Goal: Transaction & Acquisition: Obtain resource

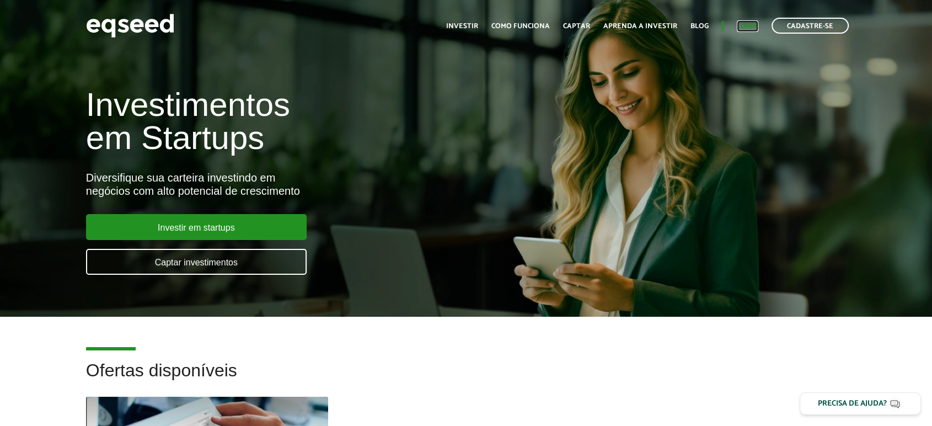
click at [749, 23] on link "Login" at bounding box center [748, 26] width 22 height 7
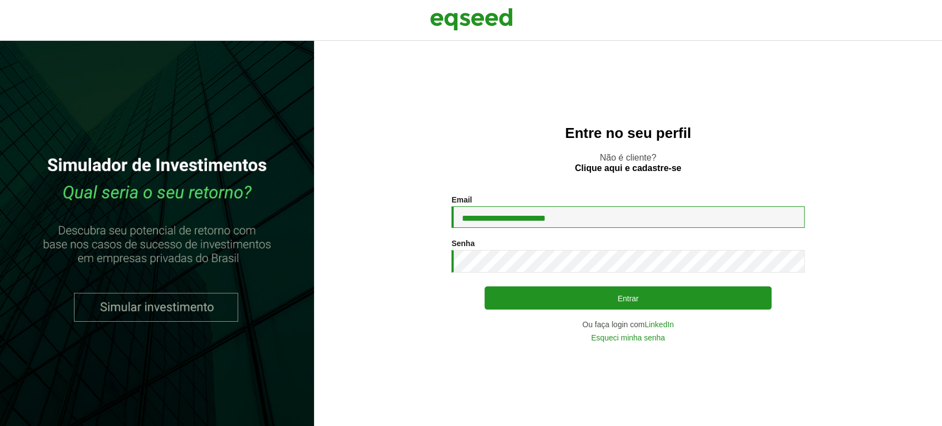
click at [506, 212] on input "**********" at bounding box center [627, 217] width 353 height 22
type input "**********"
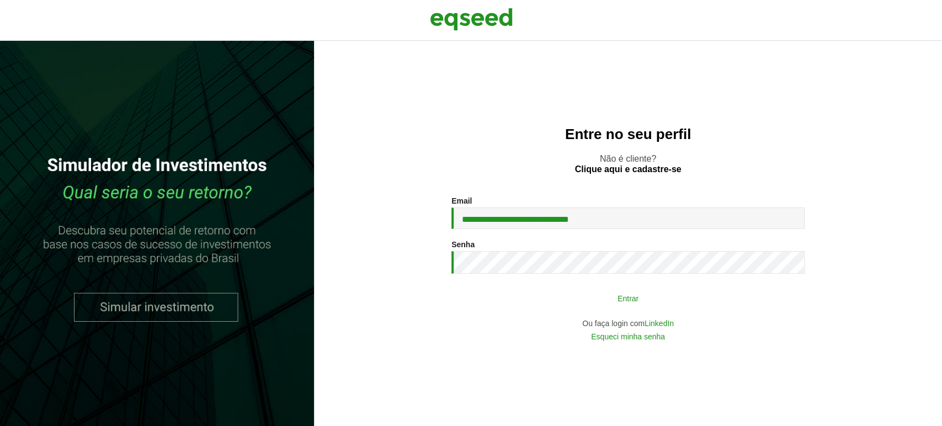
click at [572, 299] on button "Entrar" at bounding box center [627, 297] width 287 height 21
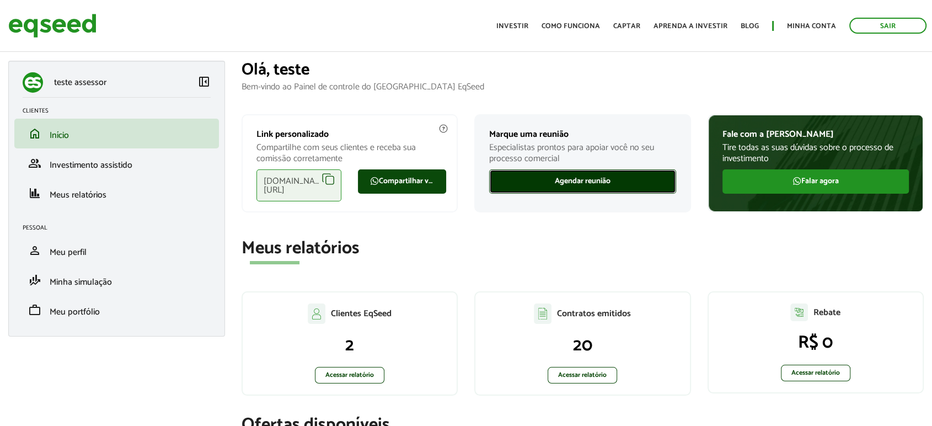
click at [589, 184] on link "Agendar reunião" at bounding box center [582, 181] width 187 height 24
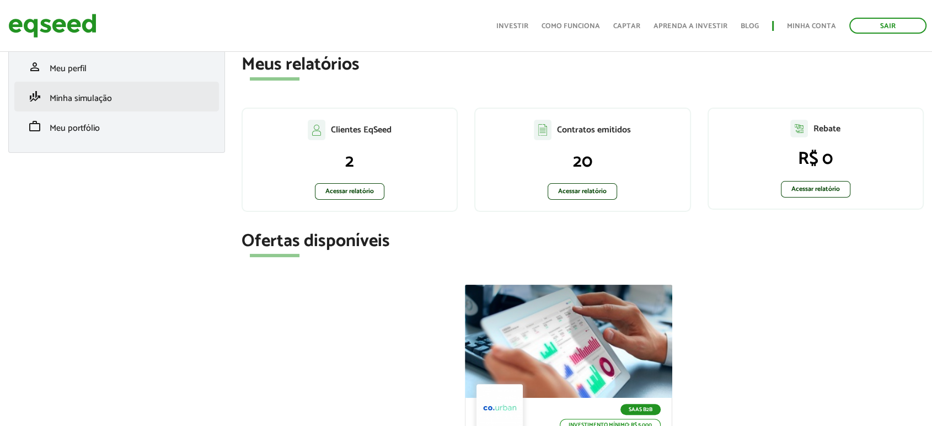
scroll to position [61, 0]
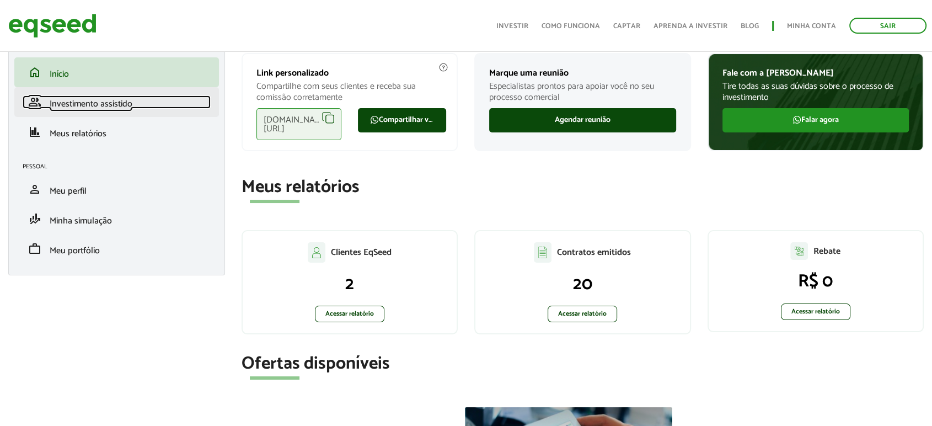
click at [85, 100] on span "Investimento assistido" at bounding box center [91, 104] width 83 height 15
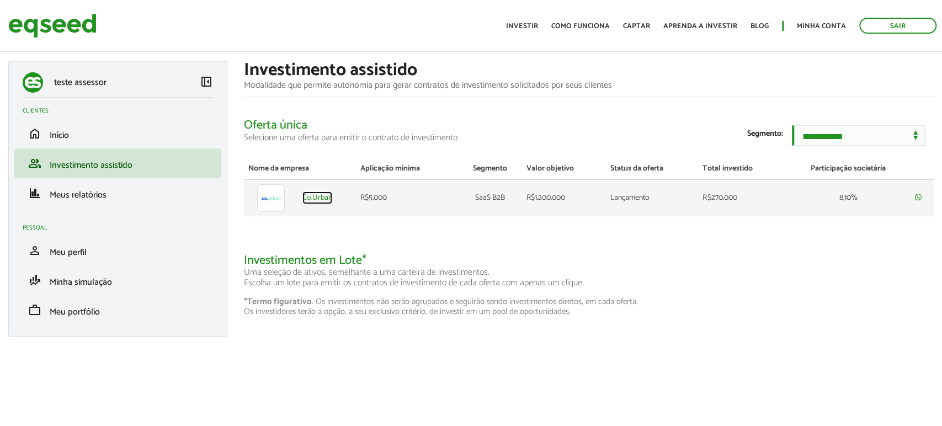
click at [313, 202] on link "Co.Urban" at bounding box center [317, 198] width 30 height 8
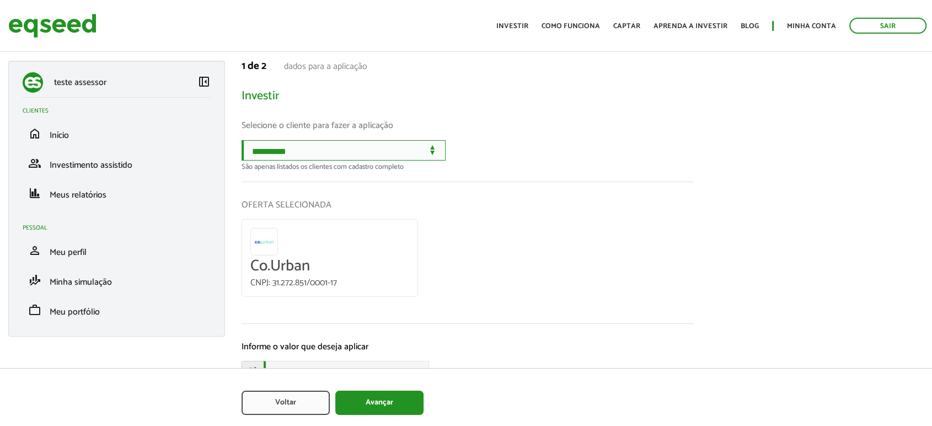
click at [446, 156] on select "**********" at bounding box center [344, 150] width 204 height 20
select select "******"
click at [242, 140] on select "**********" at bounding box center [344, 150] width 204 height 20
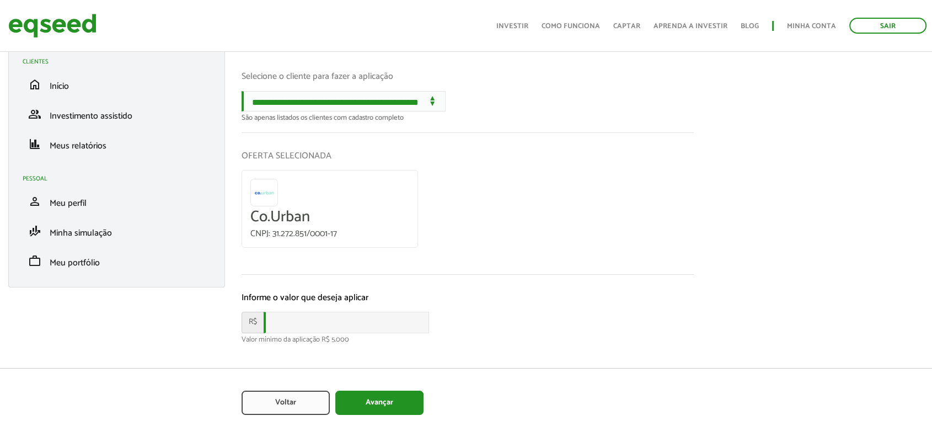
drag, startPoint x: 316, startPoint y: 335, endPoint x: 318, endPoint y: 327, distance: 8.0
click at [317, 336] on div "Valor mínimo da aplicação R$ 5.000" at bounding box center [468, 339] width 452 height 7
click at [318, 324] on input "text" at bounding box center [347, 323] width 166 height 22
type input "*****"
click at [374, 408] on button "Avançar" at bounding box center [379, 403] width 88 height 24
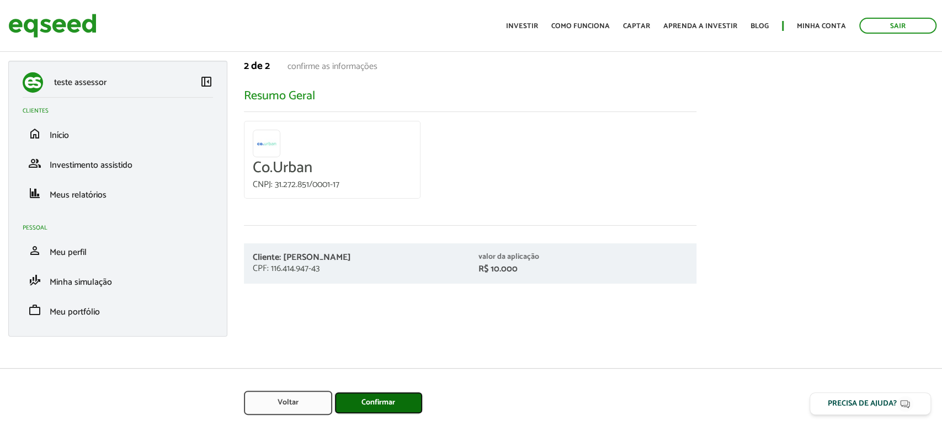
click at [381, 402] on button "Confirmar" at bounding box center [378, 403] width 88 height 22
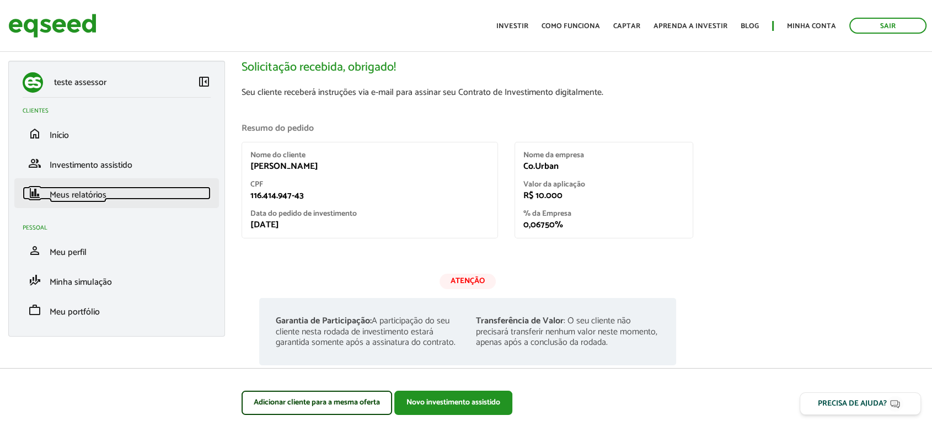
click at [75, 195] on span "Meus relatórios" at bounding box center [78, 195] width 57 height 15
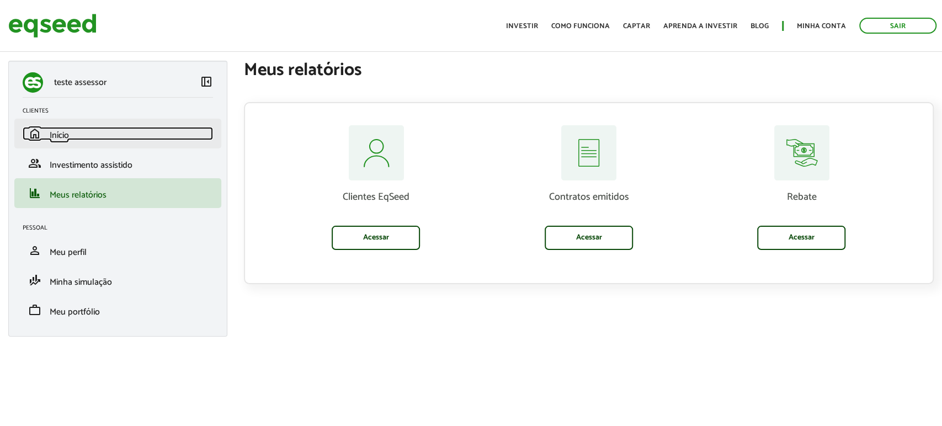
click at [52, 140] on span "Início" at bounding box center [59, 135] width 19 height 15
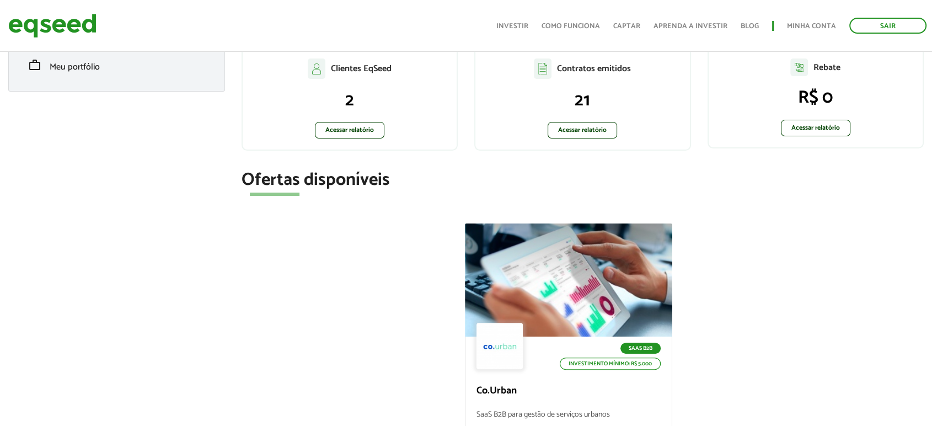
scroll to position [306, 0]
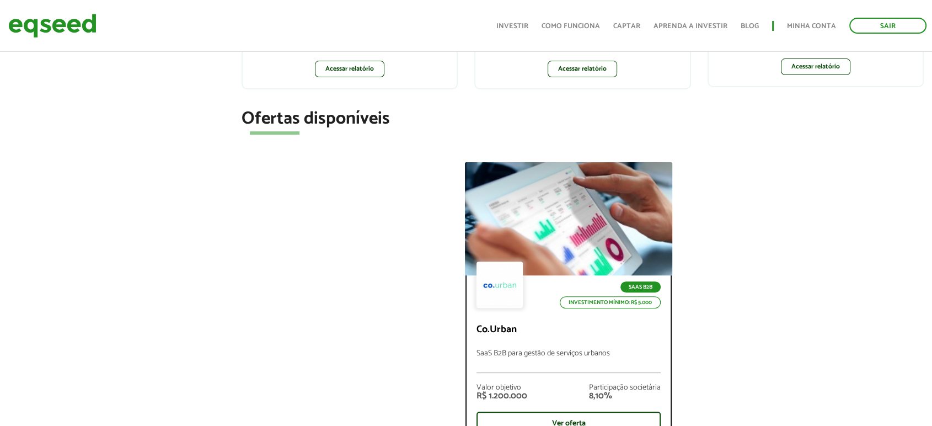
click at [570, 236] on div at bounding box center [569, 219] width 249 height 136
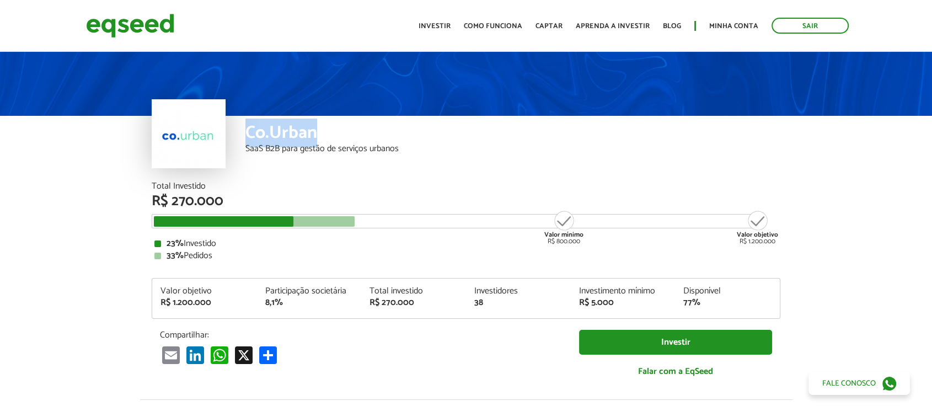
drag, startPoint x: 318, startPoint y: 130, endPoint x: 235, endPoint y: 118, distance: 83.6
click at [235, 118] on div "Co.Urban SaaS B2B para gestão de serviços urbanos" at bounding box center [466, 149] width 629 height 66
click at [159, 302] on div "Valor objetivo R$ 1.200.000" at bounding box center [204, 297] width 105 height 20
drag, startPoint x: 115, startPoint y: 229, endPoint x: 364, endPoint y: 224, distance: 249.4
click at [361, 226] on article "Co.Urban SaaS B2B para gestão de serviços urbanos Total Investido R$ 270.000 Va…" at bounding box center [466, 413] width 932 height 726
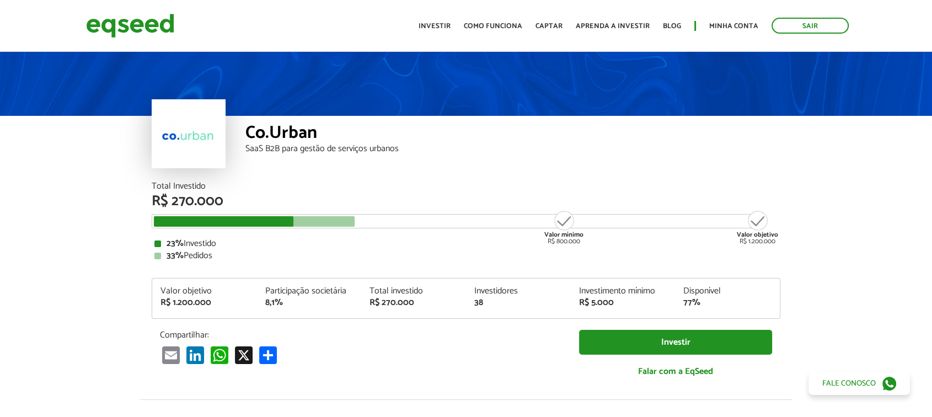
click at [761, 150] on div "SaaS B2B para gestão de serviços urbanos" at bounding box center [513, 149] width 535 height 9
drag, startPoint x: 548, startPoint y: 221, endPoint x: 589, endPoint y: 226, distance: 41.1
click at [589, 226] on div "Valor mínimo R$ 800.000 Valor objetivo R$ 1.200.000" at bounding box center [458, 221] width 612 height 14
drag, startPoint x: 532, startPoint y: 237, endPoint x: 580, endPoint y: 239, distance: 48.0
click at [580, 239] on div "Total Investido R$ 270.000 Valor mínimo R$ 800.000 Valor objetivo R$ 1.200.000 …" at bounding box center [466, 221] width 629 height 78
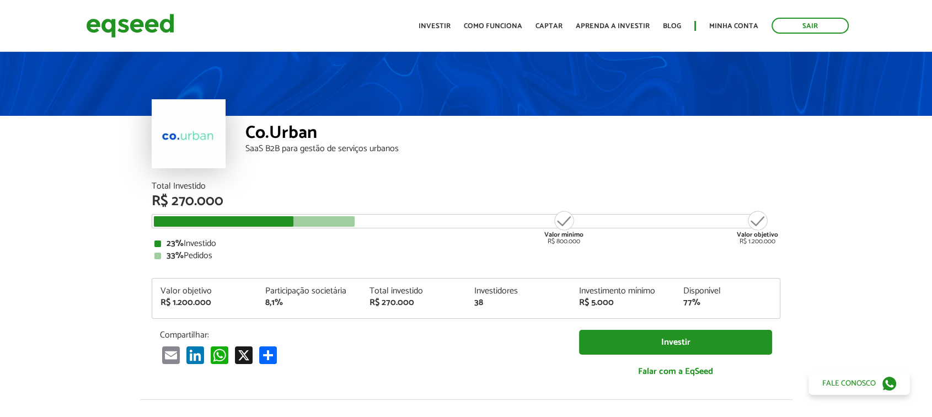
click at [539, 255] on div "33% Pedidos" at bounding box center [465, 256] width 623 height 9
click at [730, 23] on link "Minha conta" at bounding box center [734, 26] width 49 height 7
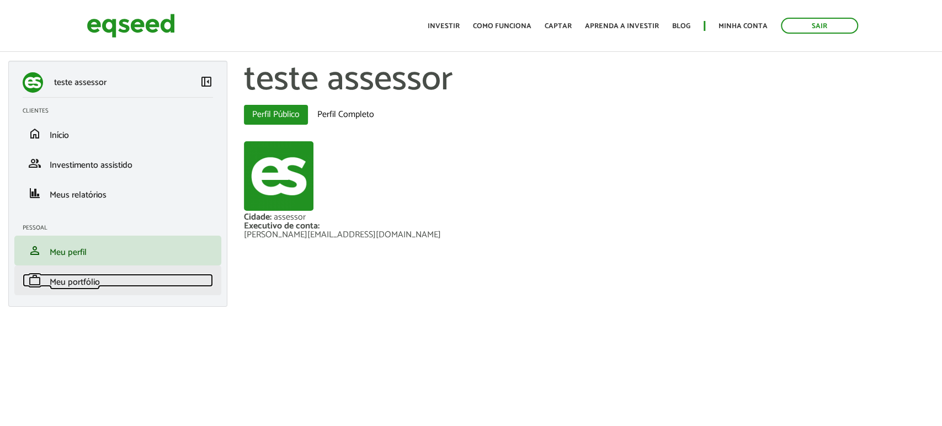
click at [70, 285] on span "Meu portfólio" at bounding box center [75, 282] width 50 height 15
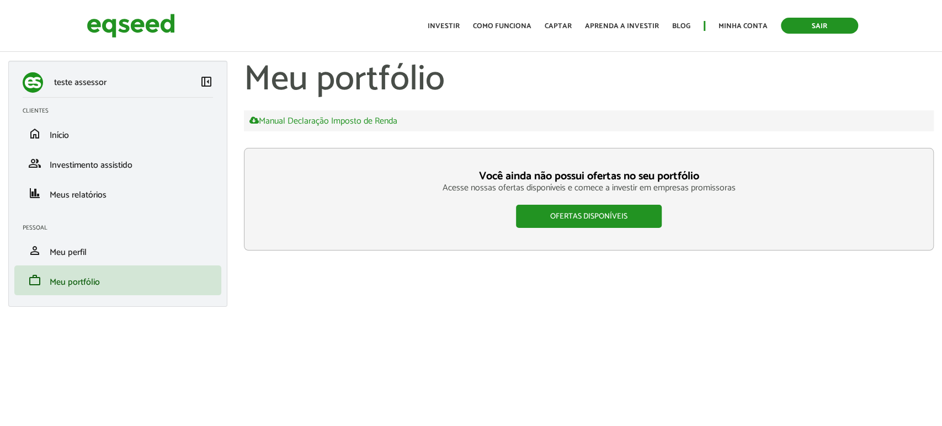
click at [809, 29] on link "Sair" at bounding box center [819, 26] width 77 height 16
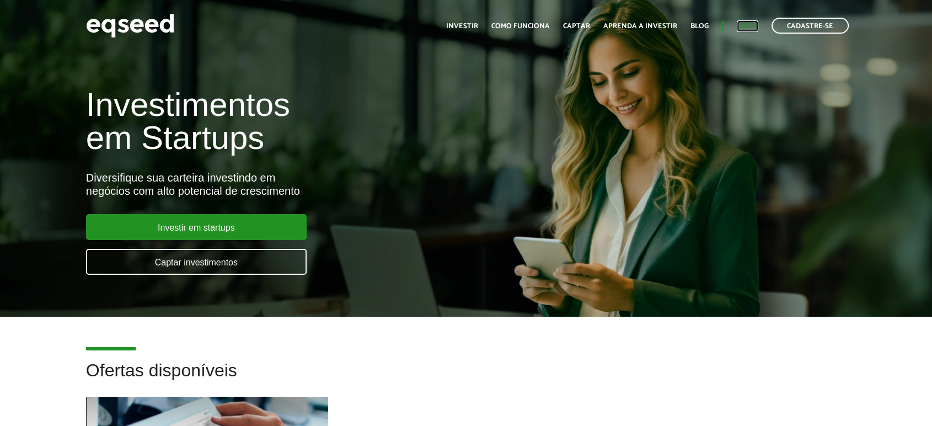
click at [751, 24] on link "Login" at bounding box center [748, 26] width 22 height 7
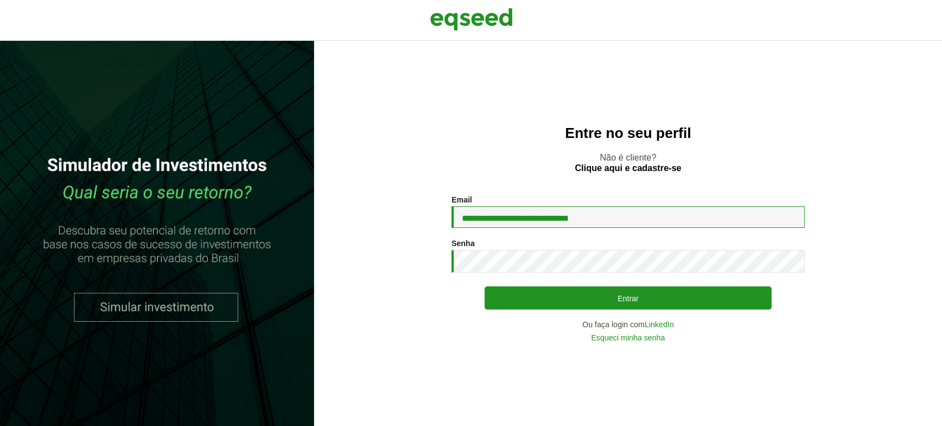
click at [581, 215] on input "**********" at bounding box center [627, 217] width 353 height 22
type input "**********"
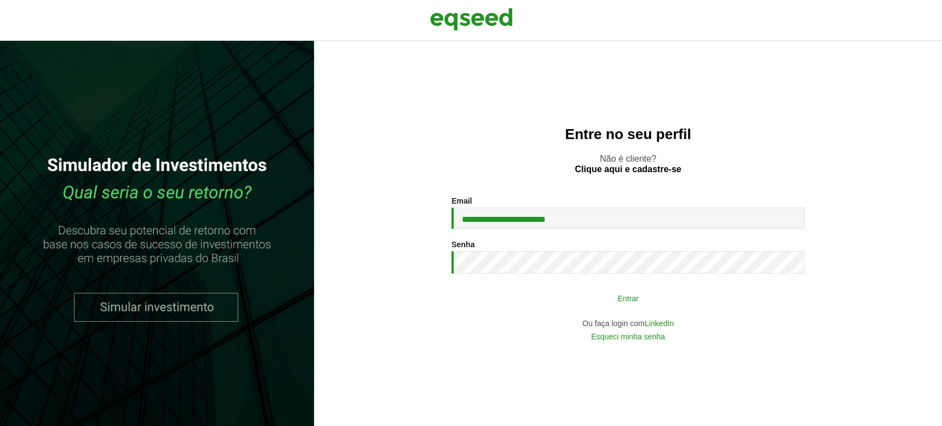
click at [567, 292] on button "Entrar" at bounding box center [627, 297] width 287 height 21
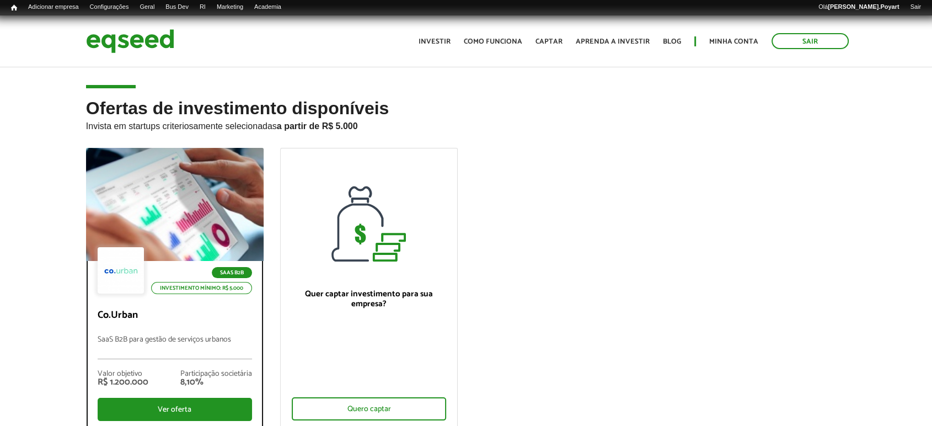
click at [189, 228] on div at bounding box center [174, 205] width 213 height 136
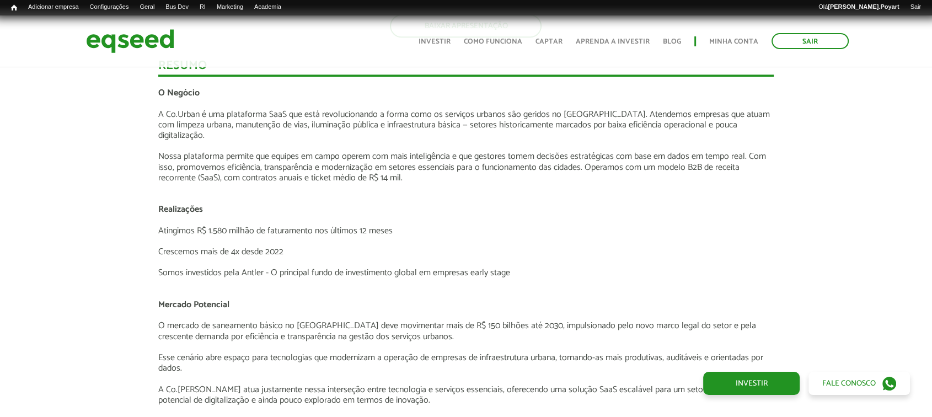
scroll to position [1287, 0]
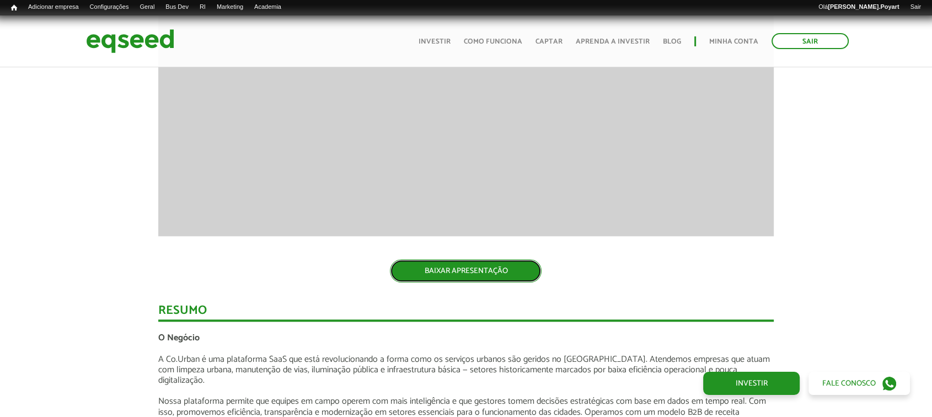
click at [447, 261] on link "BAIXAR APRESENTAÇÃO" at bounding box center [466, 270] width 152 height 23
